Goal: Information Seeking & Learning: Learn about a topic

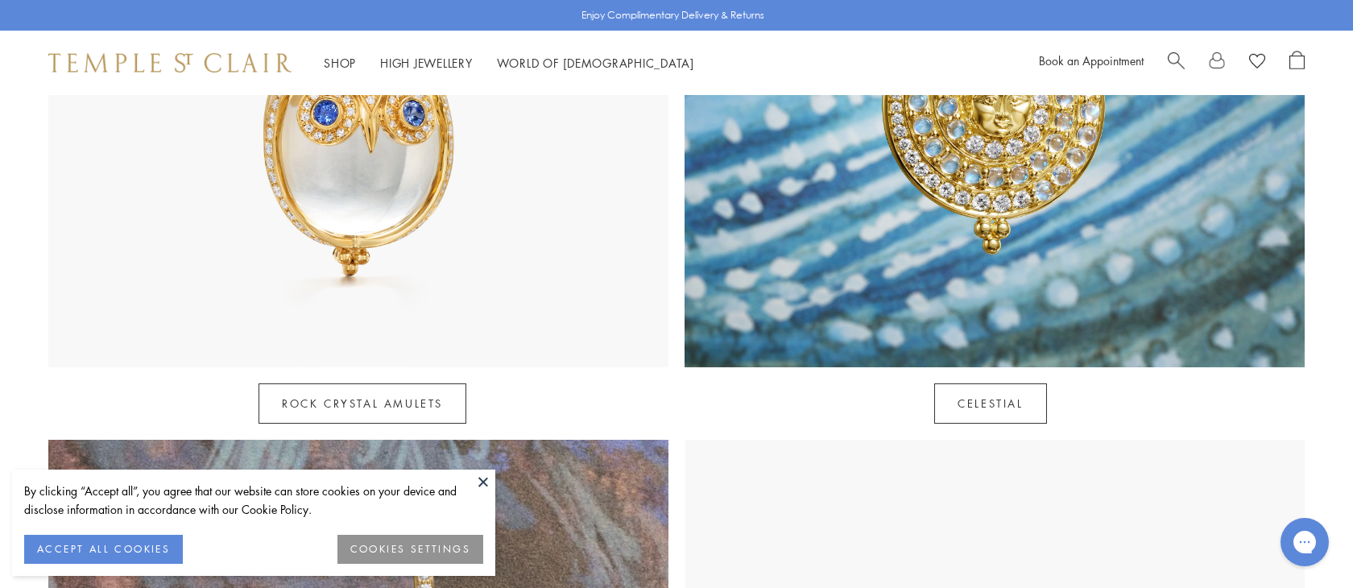
scroll to position [2330, 0]
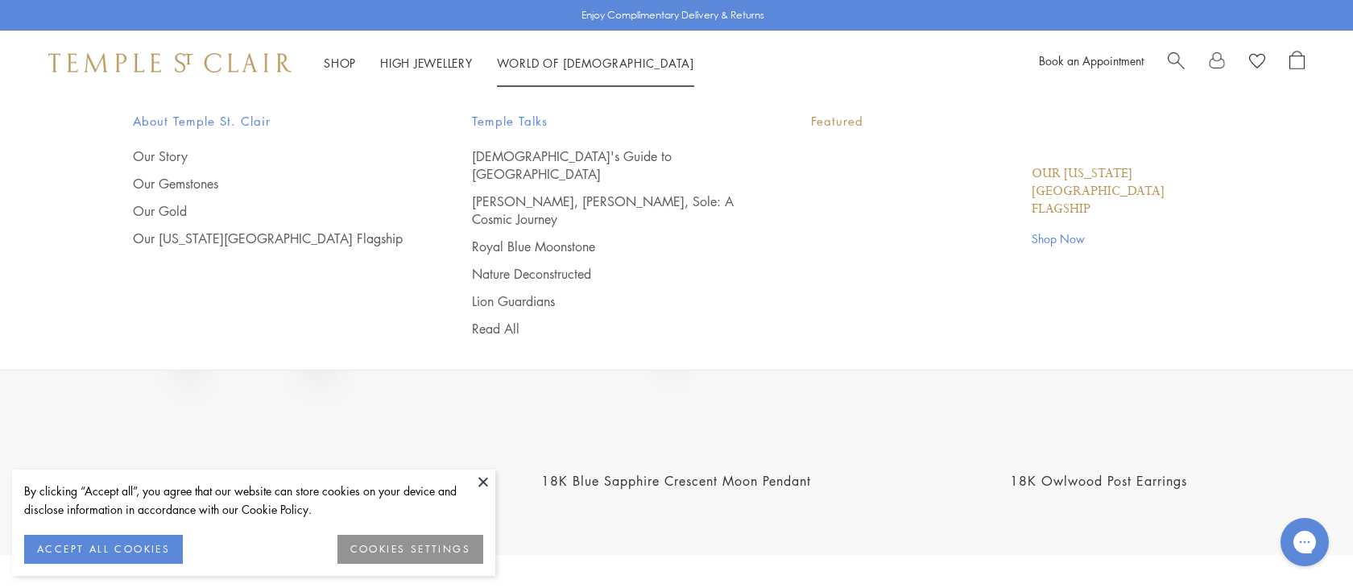
click at [554, 64] on link "World of Temple World of Temple" at bounding box center [595, 63] width 197 height 16
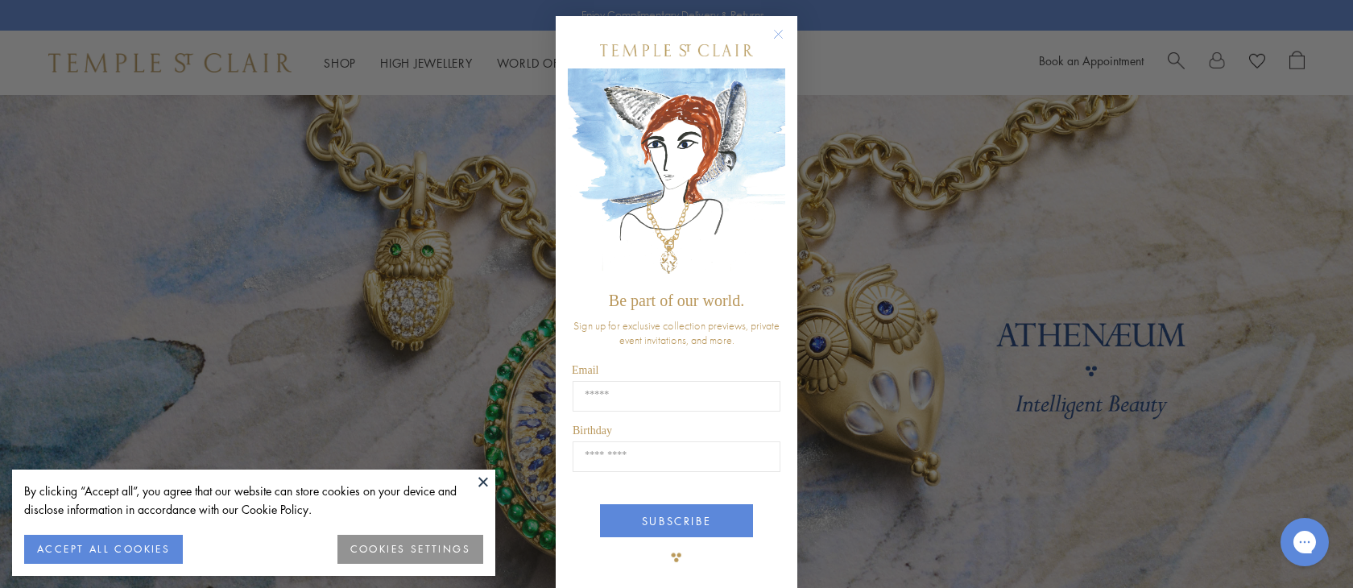
click at [776, 31] on icon "Close dialog" at bounding box center [779, 35] width 8 height 8
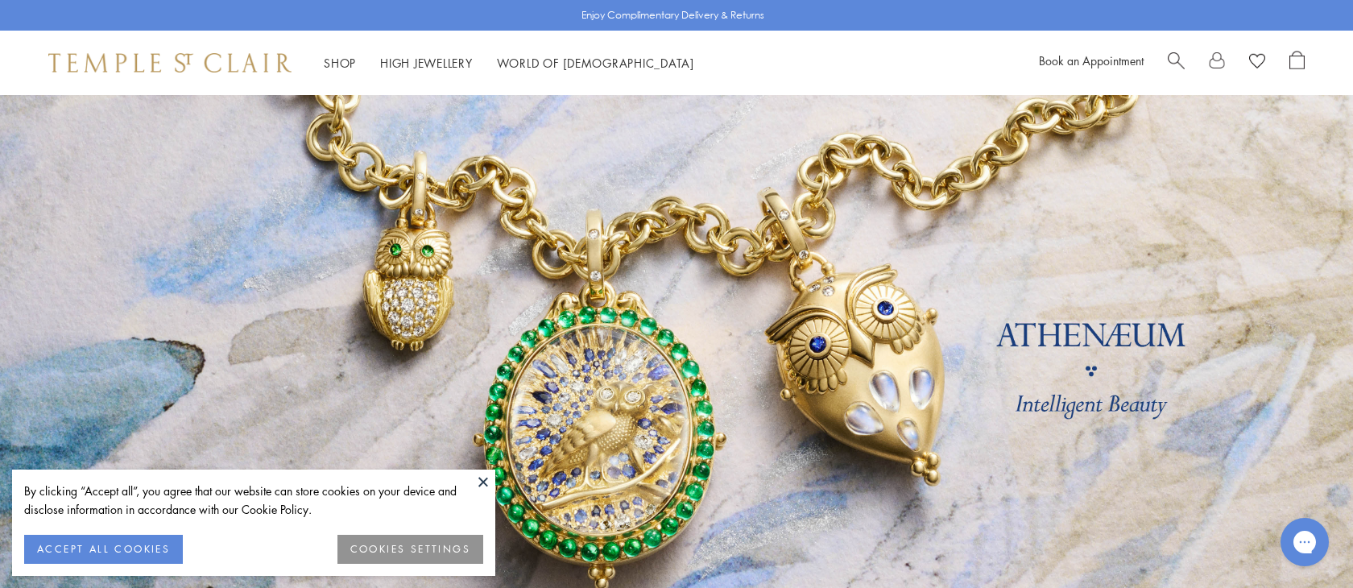
click at [482, 482] on button at bounding box center [483, 481] width 24 height 24
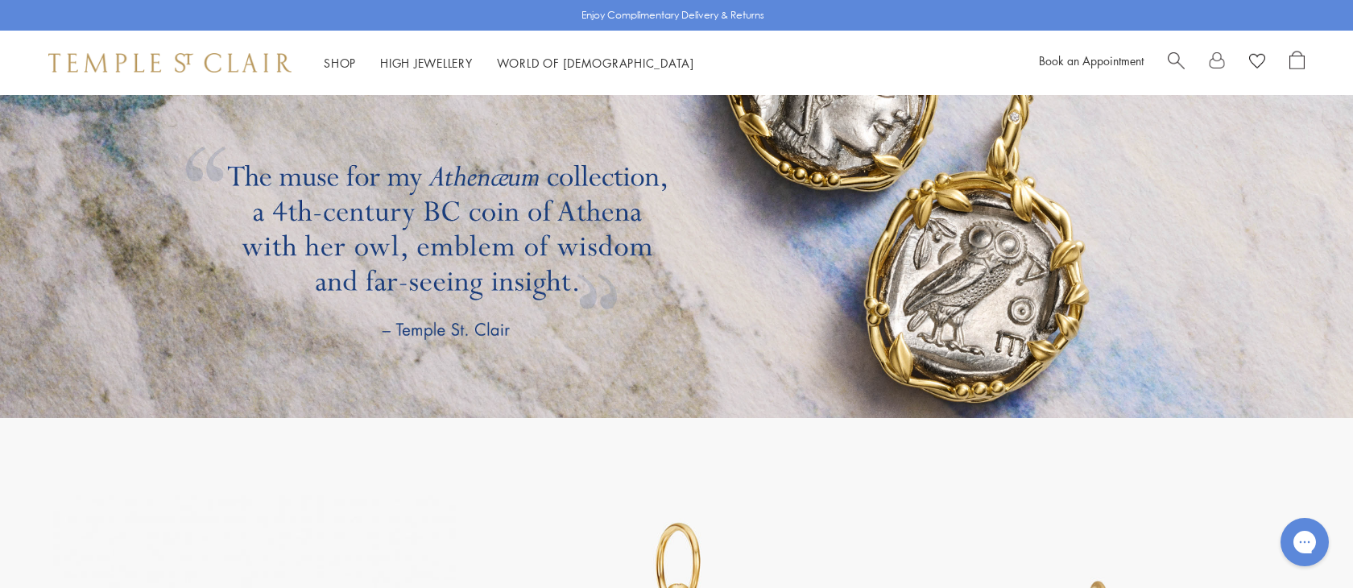
scroll to position [3142, 0]
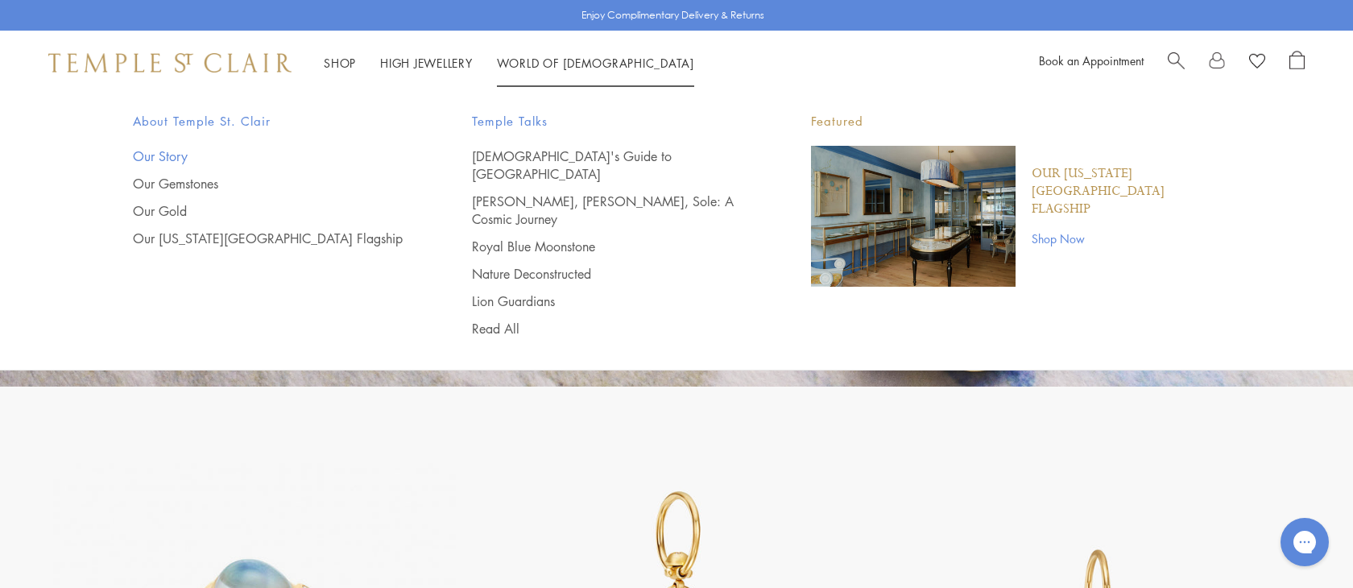
click at [165, 155] on link "Our Story" at bounding box center [270, 156] width 275 height 18
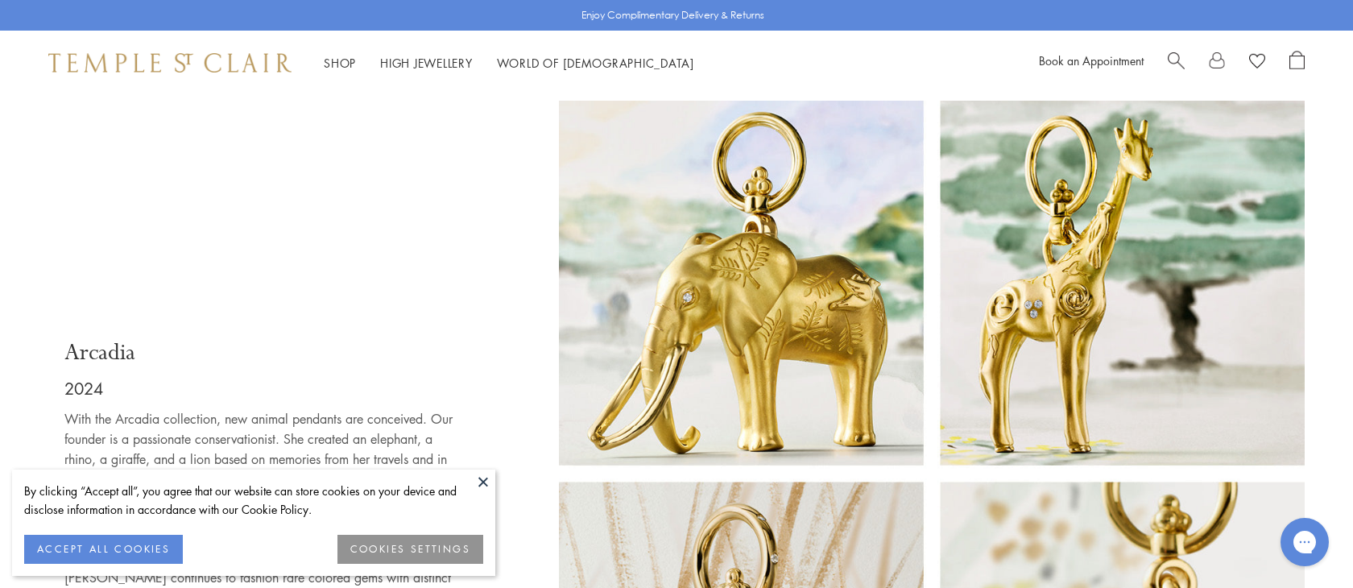
scroll to position [11128, 0]
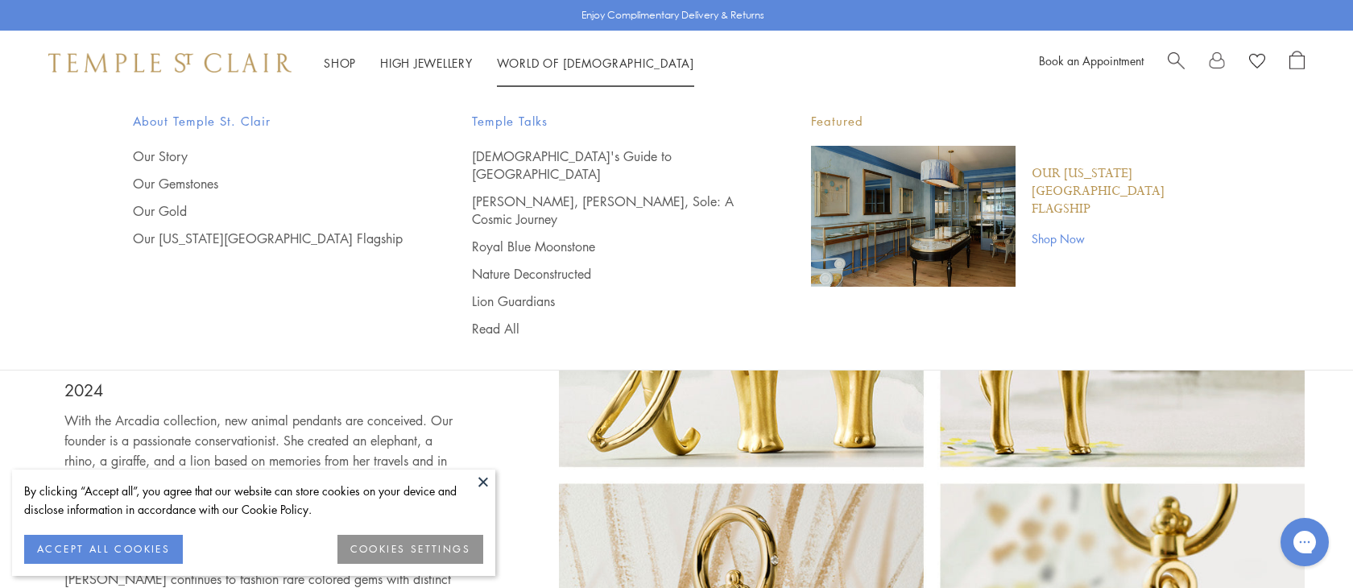
click at [525, 60] on link "World of Temple World of Temple" at bounding box center [595, 63] width 197 height 16
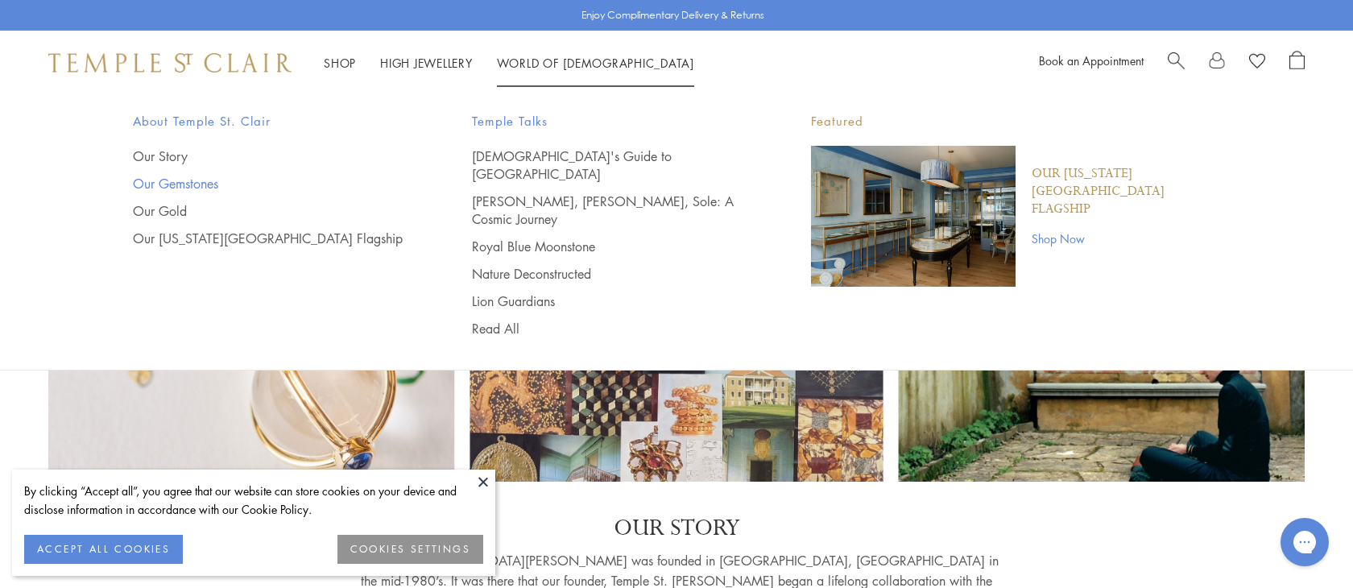
click at [188, 185] on link "Our Gemstones" at bounding box center [270, 184] width 275 height 18
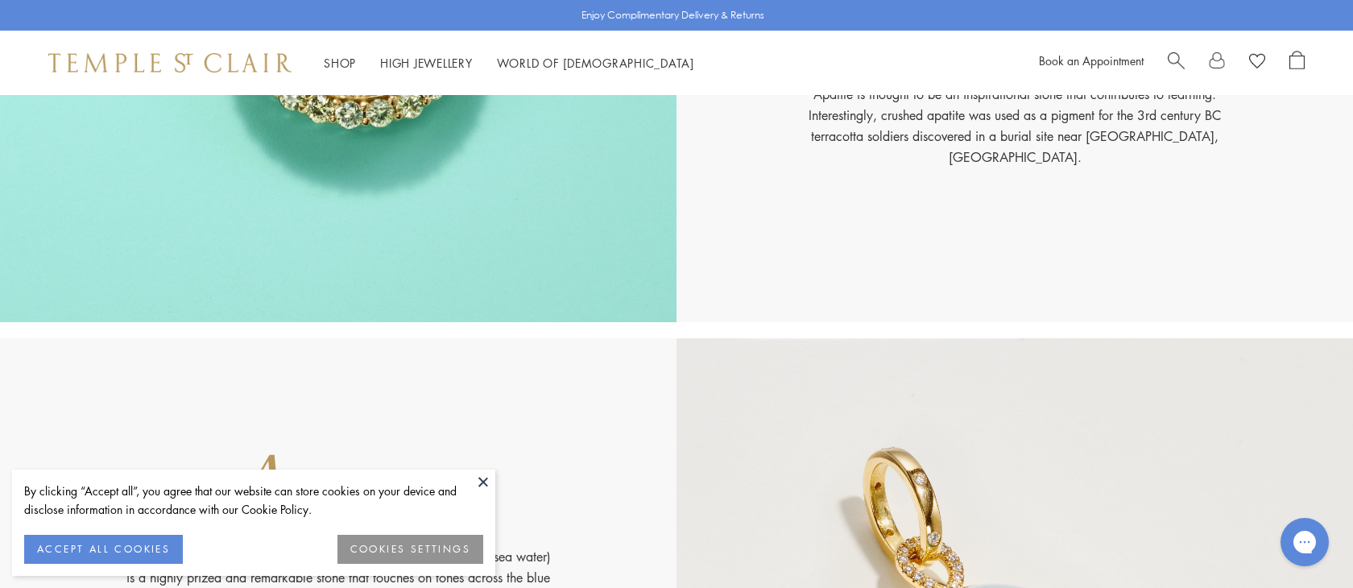
scroll to position [1255, 0]
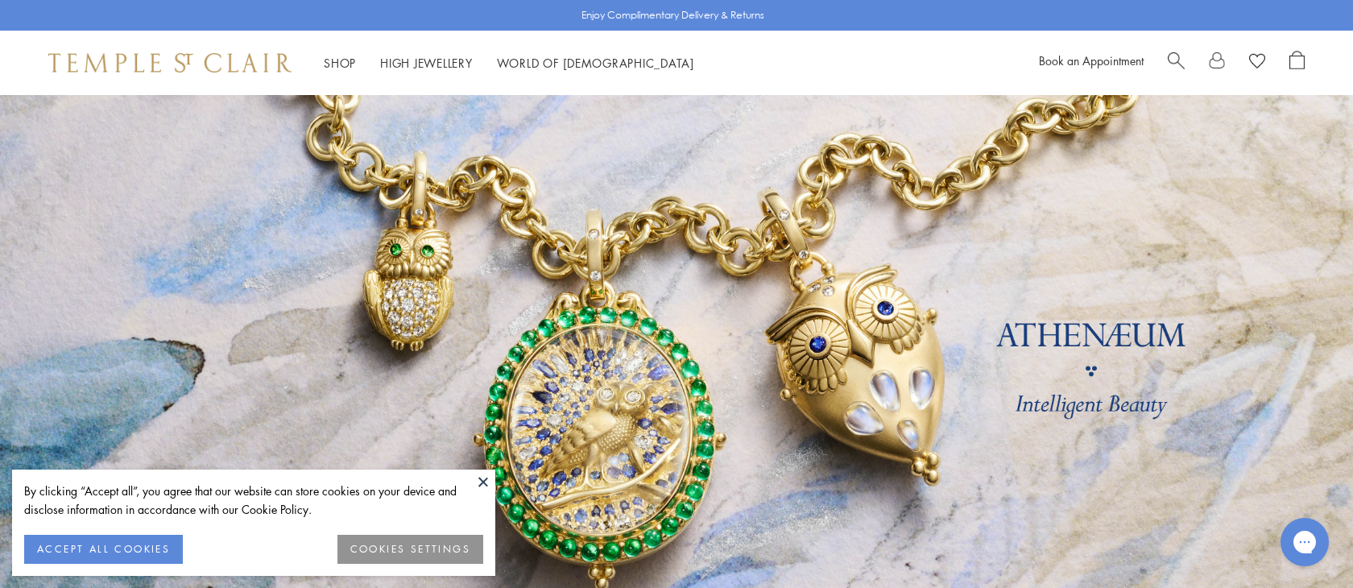
click at [485, 483] on button at bounding box center [483, 481] width 24 height 24
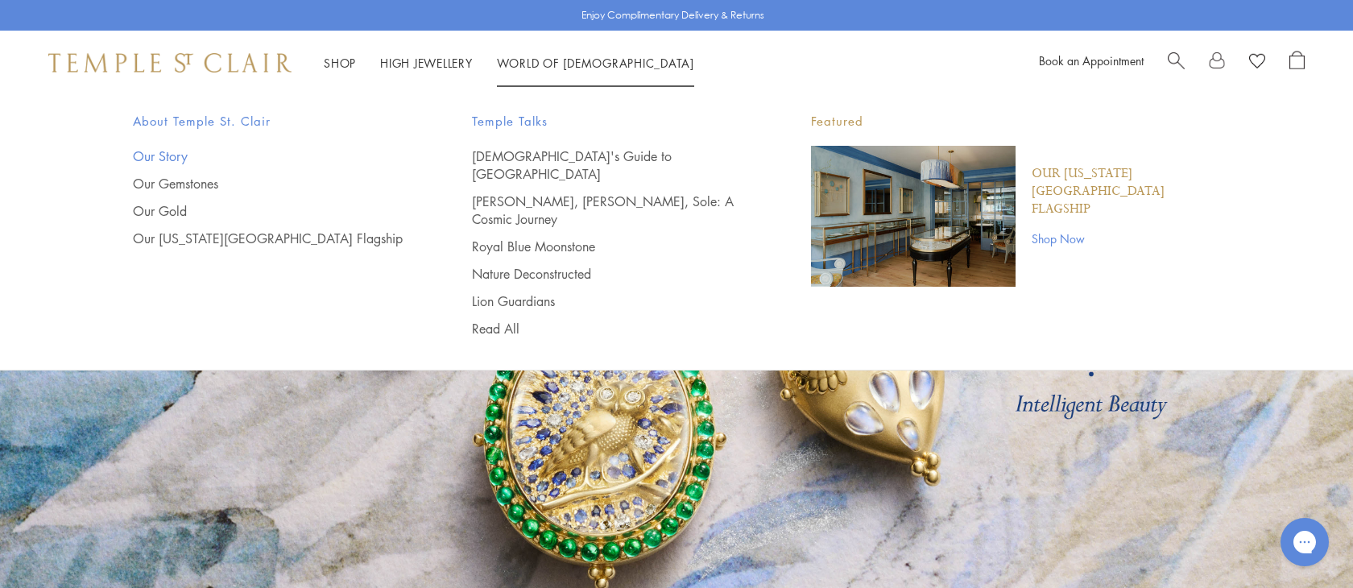
click at [157, 156] on link "Our Story" at bounding box center [270, 156] width 275 height 18
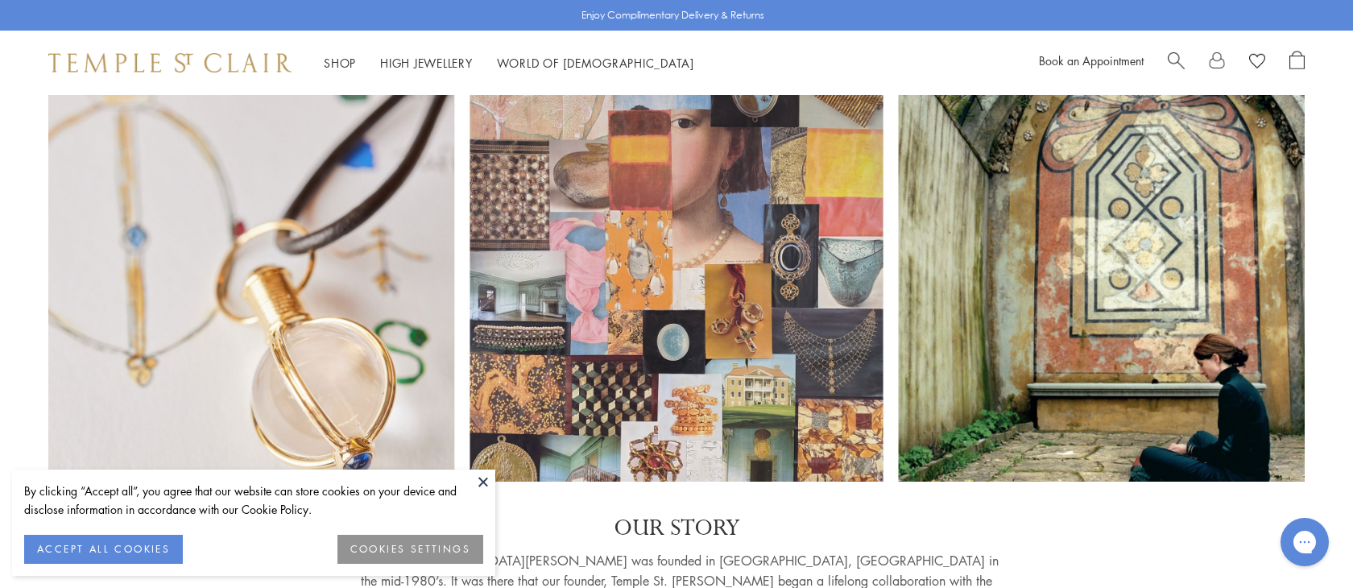
click at [481, 479] on button at bounding box center [483, 481] width 24 height 24
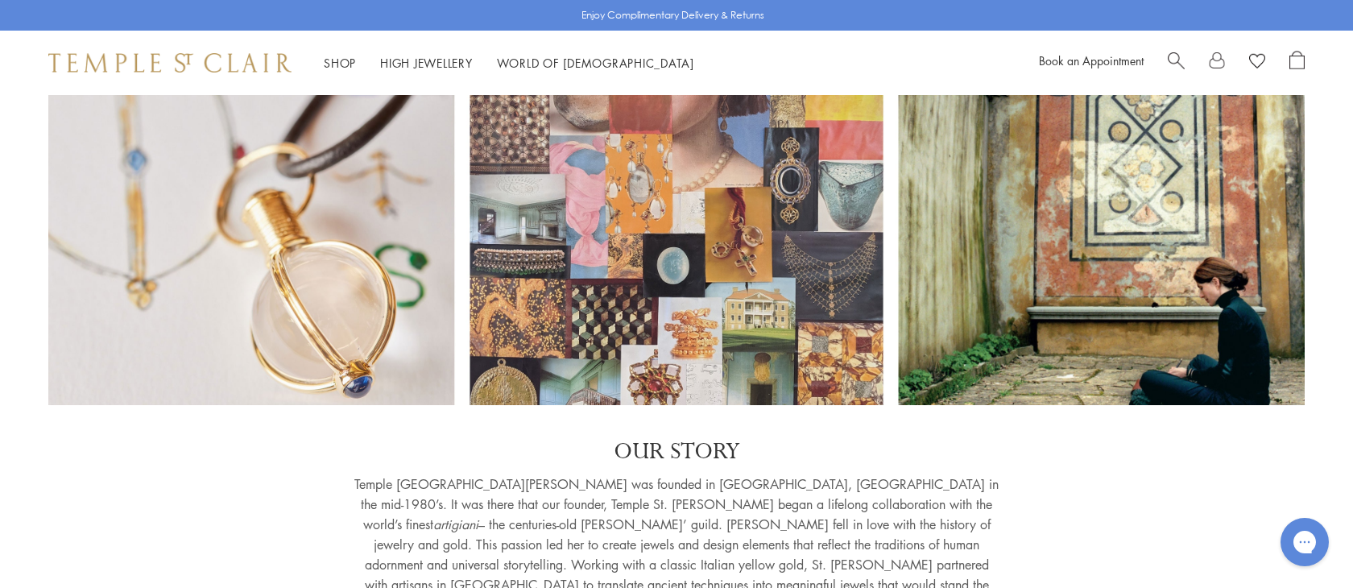
scroll to position [151, 0]
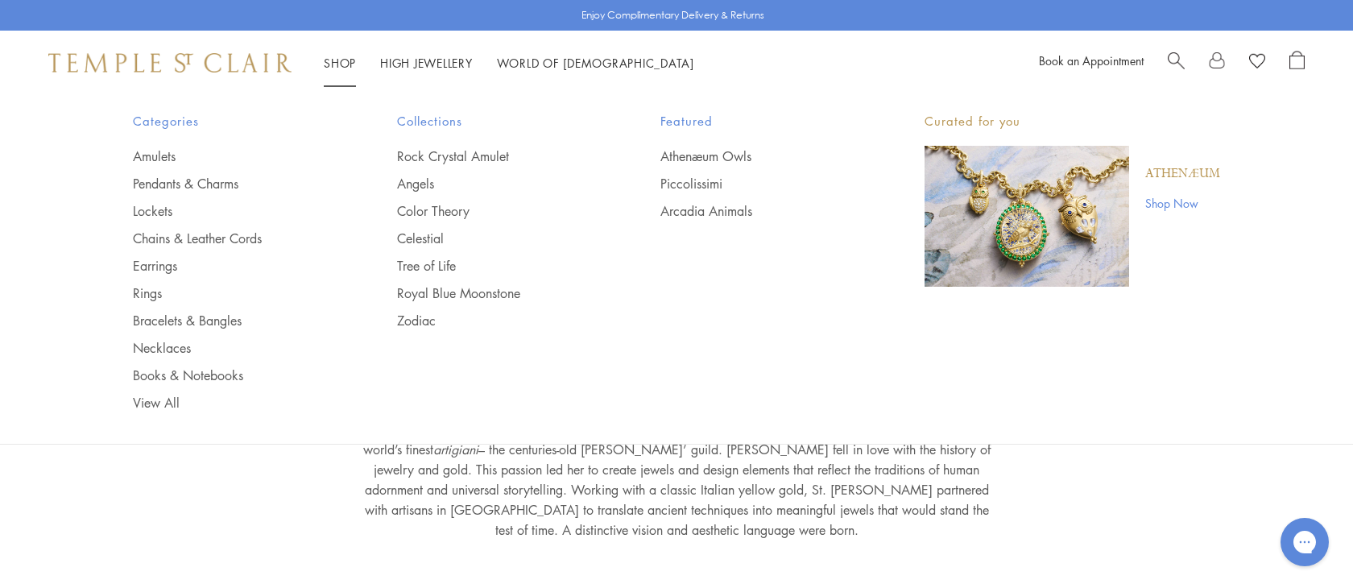
click at [338, 64] on link "Shop Shop" at bounding box center [340, 63] width 32 height 16
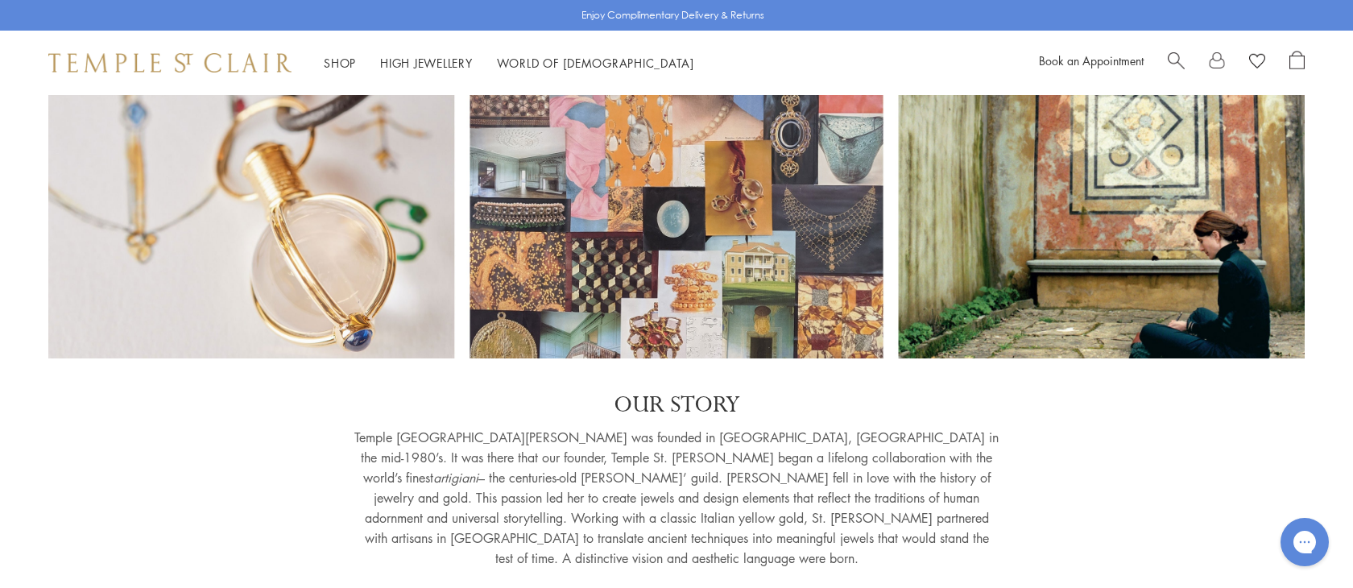
scroll to position [126, 0]
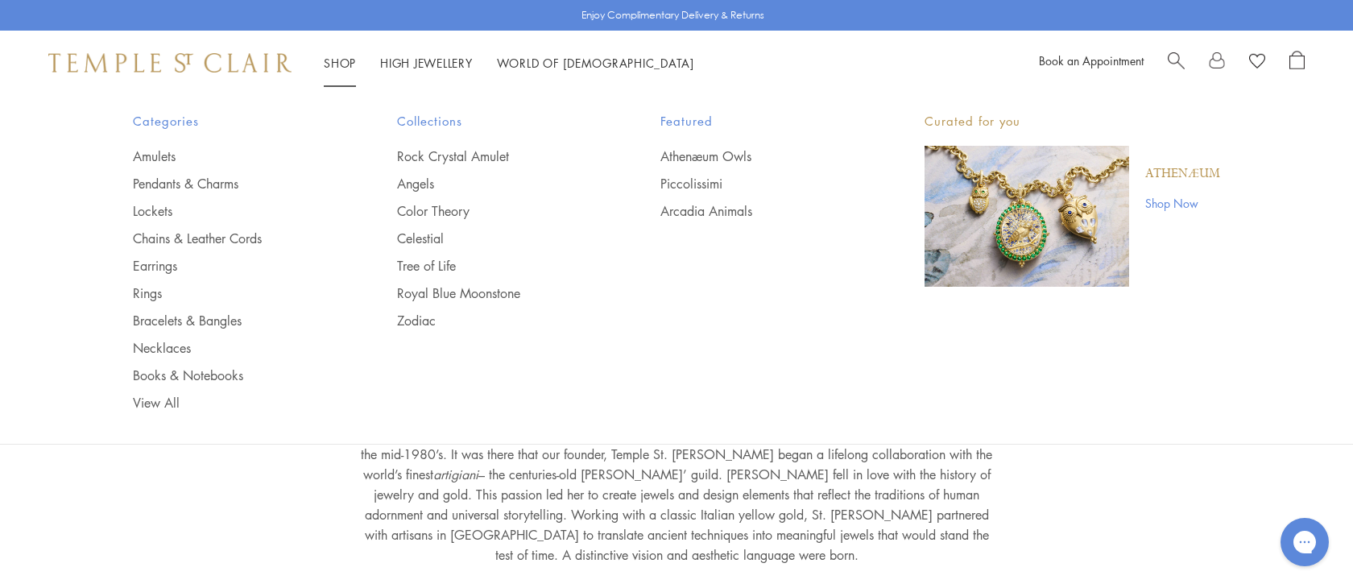
click at [337, 64] on link "Shop Shop" at bounding box center [340, 63] width 32 height 16
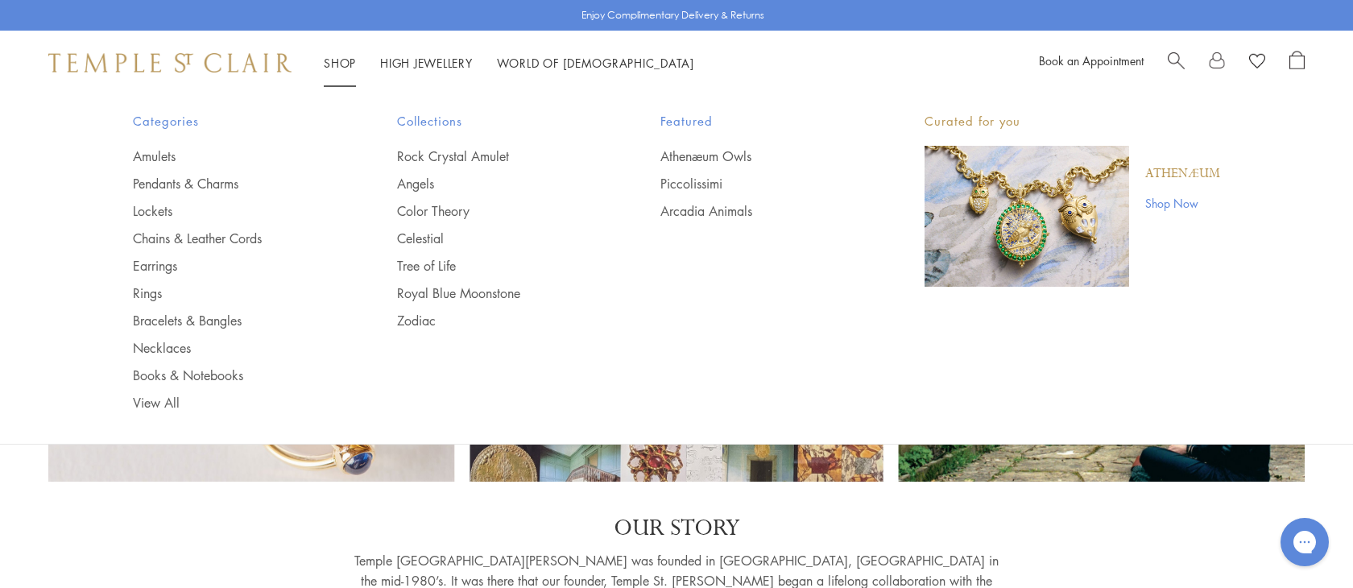
click at [430, 124] on span "Collections" at bounding box center [497, 121] width 200 height 20
click at [468, 153] on link "Rock Crystal Amulet" at bounding box center [497, 156] width 200 height 18
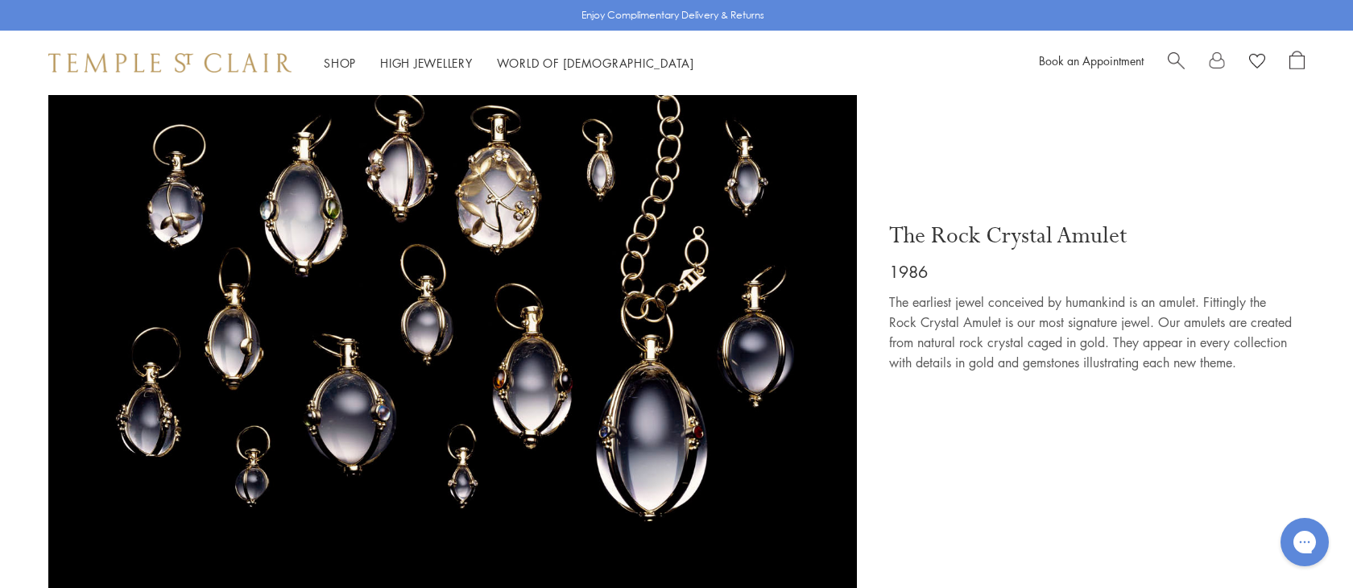
scroll to position [1802, 0]
